Goal: Information Seeking & Learning: Learn about a topic

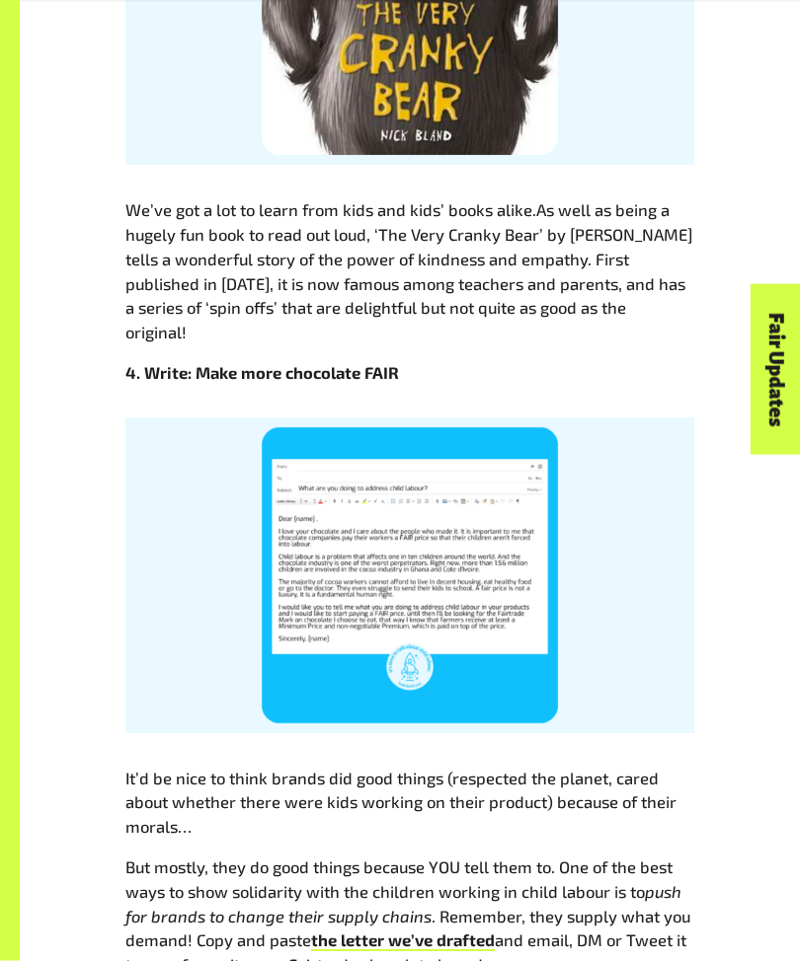
scroll to position [2226, 0]
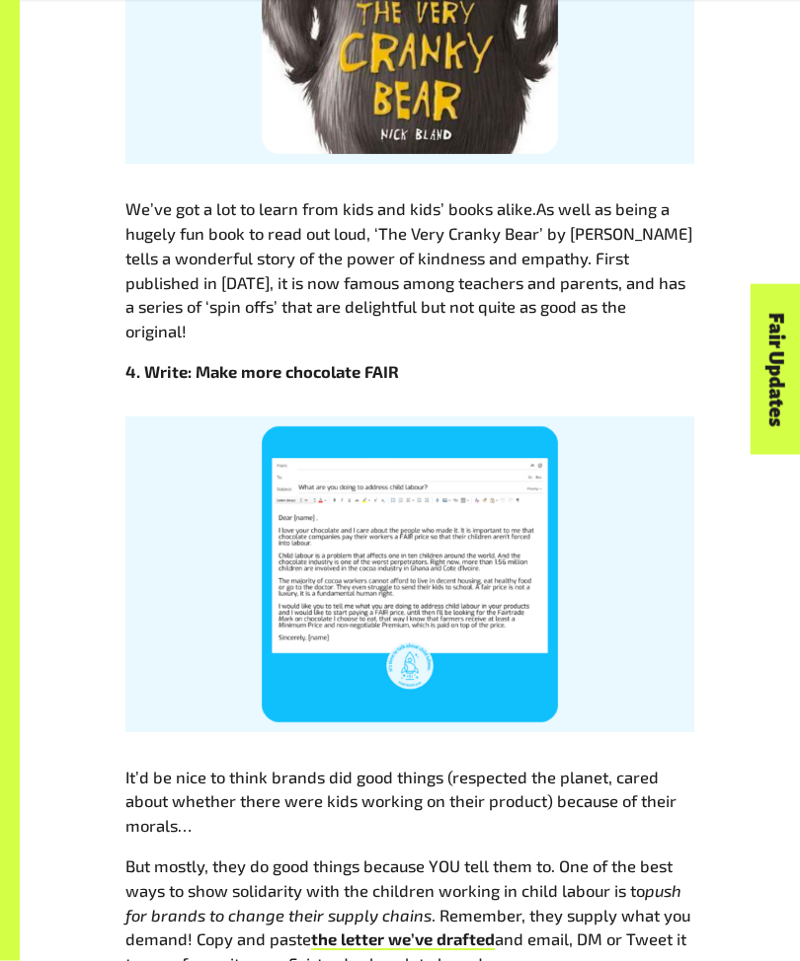
click at [502, 546] on img at bounding box center [409, 576] width 569 height 316
click at [463, 555] on img at bounding box center [409, 576] width 569 height 316
click at [468, 555] on img at bounding box center [409, 576] width 569 height 316
click at [503, 477] on img at bounding box center [409, 576] width 569 height 316
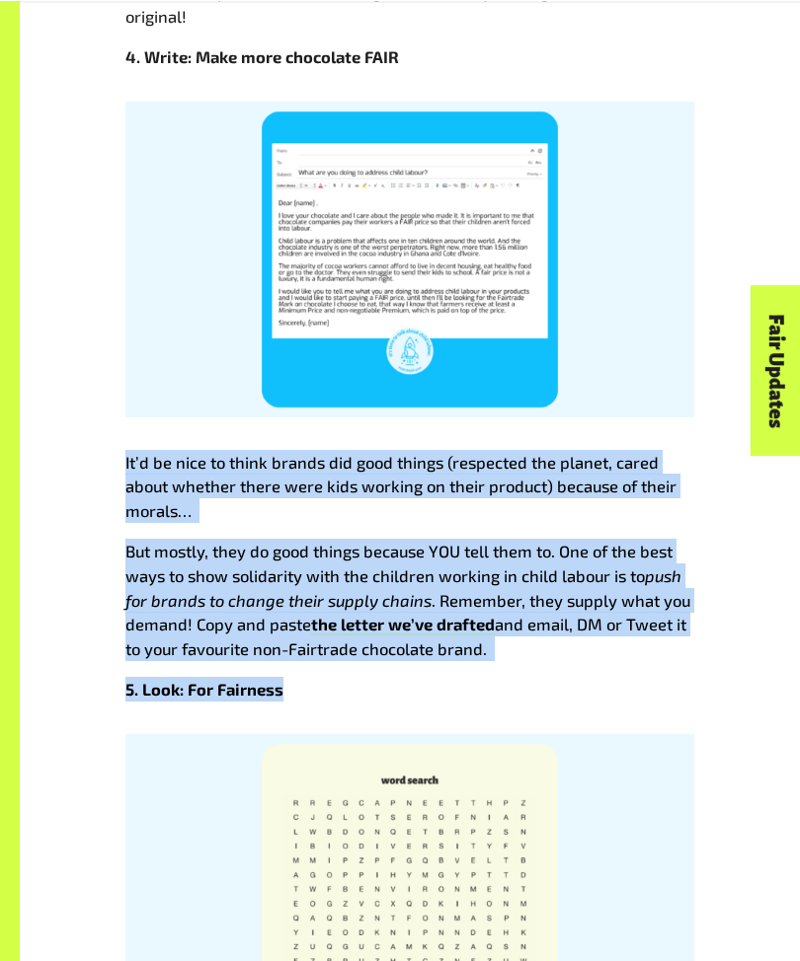
scroll to position [2542, 0]
click at [498, 677] on p "5. Look: For Fairness" at bounding box center [409, 892] width 569 height 430
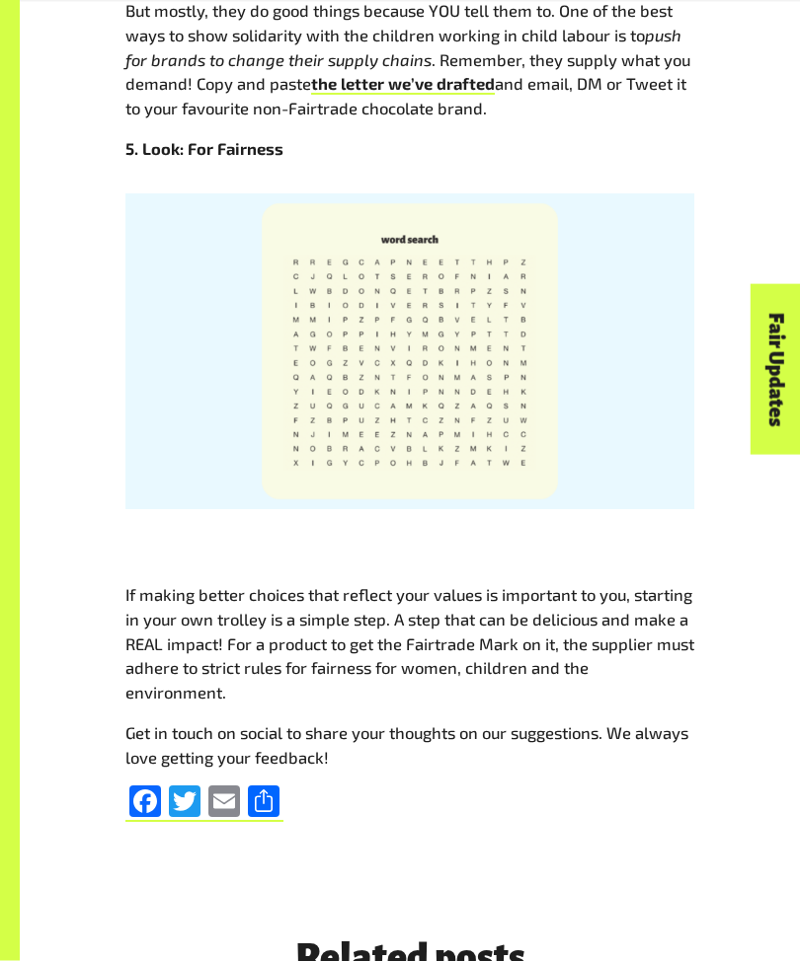
scroll to position [3083, 0]
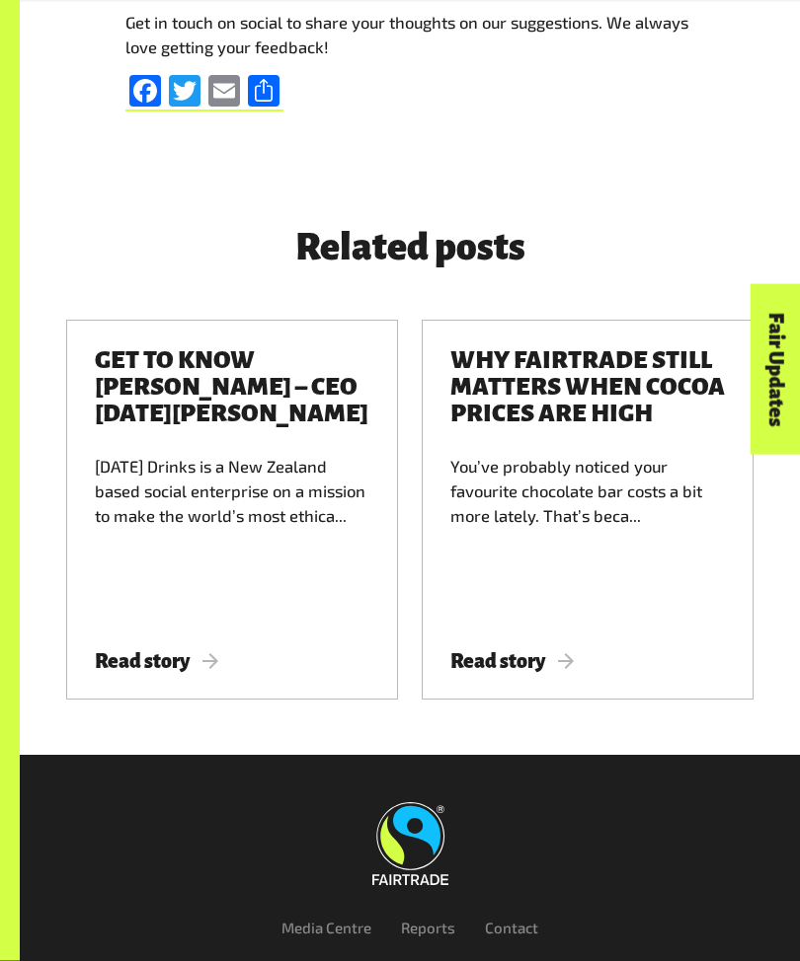
scroll to position [3797, 0]
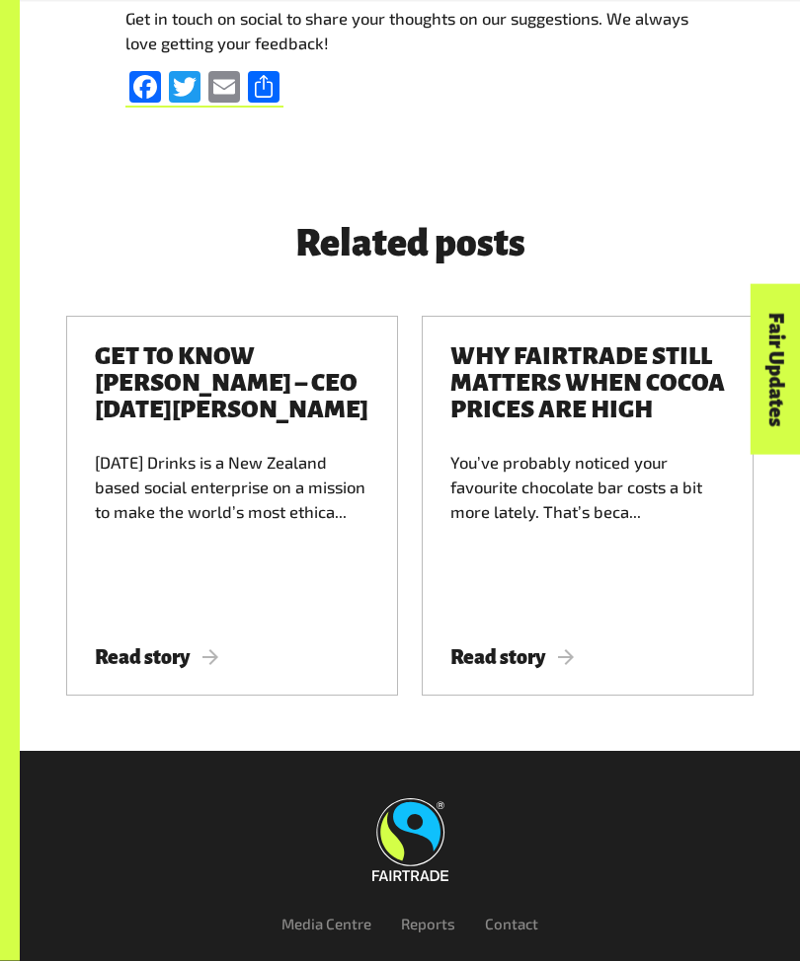
click at [600, 456] on div "Fair Updates" at bounding box center [664, 431] width 171 height 50
click at [542, 648] on span "Read story" at bounding box center [511, 659] width 123 height 22
